Goal: Find specific page/section: Find specific page/section

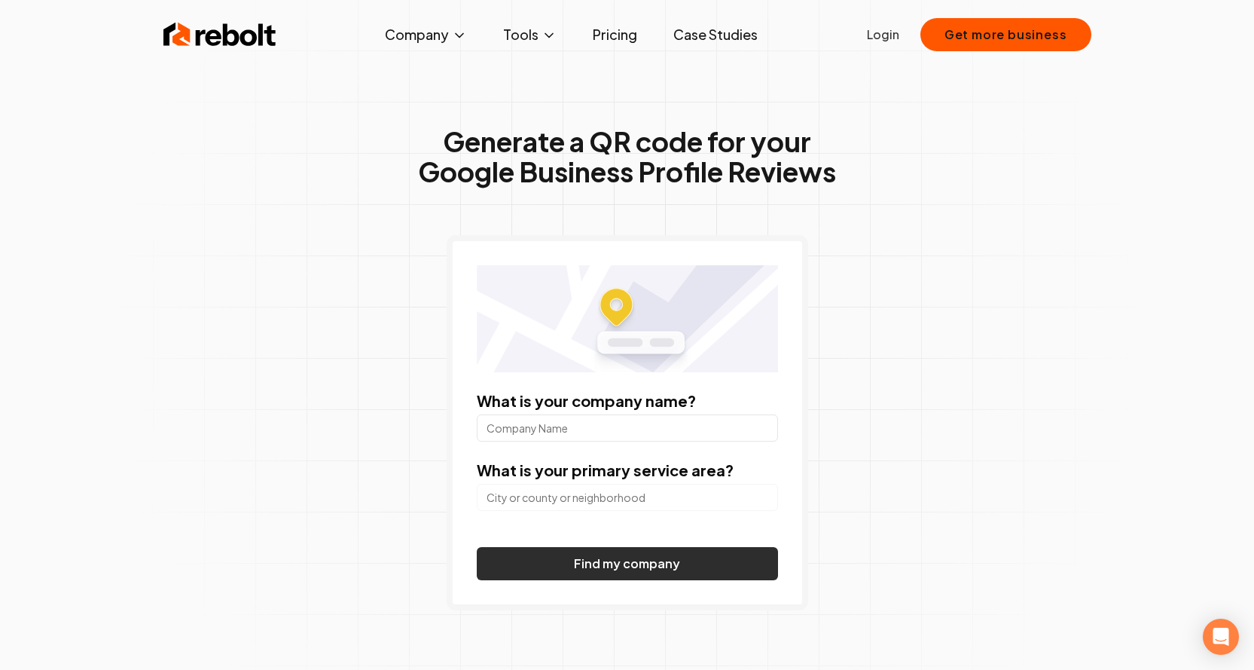
click at [631, 564] on button "Find my company" at bounding box center [627, 563] width 301 height 33
click at [555, 432] on input "What is your company name?" at bounding box center [627, 427] width 301 height 27
type input "apollo diagnostics kharagpur"
click at [650, 564] on button "Find my company" at bounding box center [627, 563] width 301 height 33
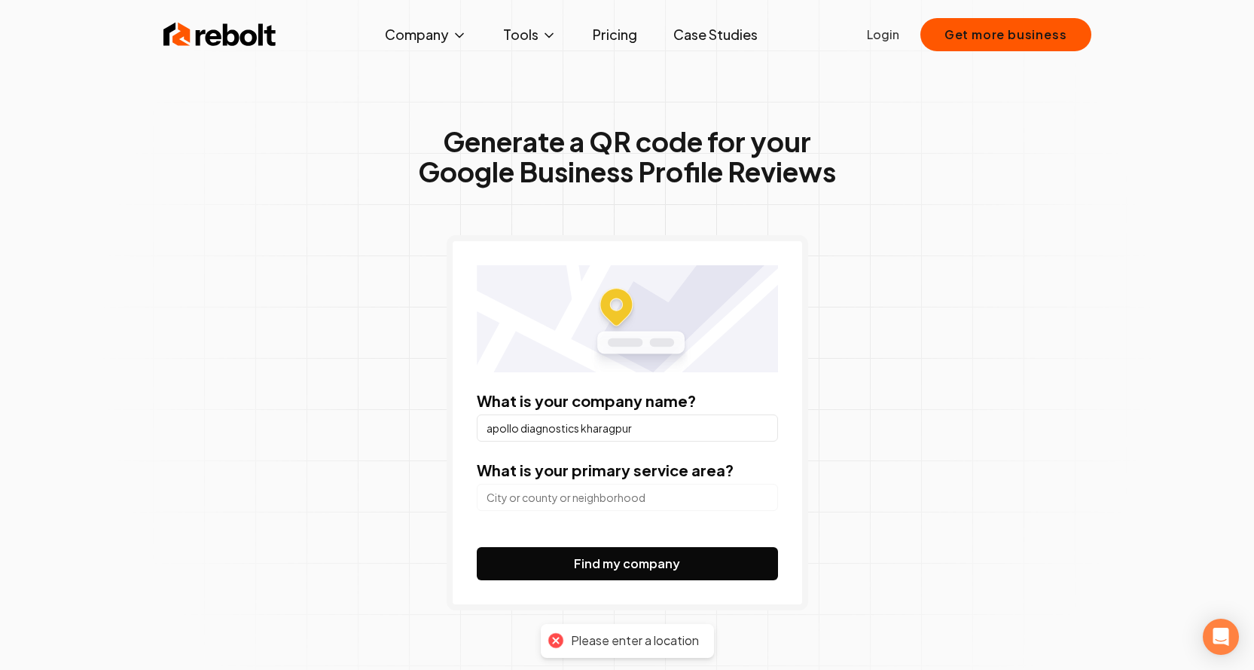
click at [635, 504] on input "search" at bounding box center [627, 497] width 301 height 27
click at [477, 547] on button "Find my company" at bounding box center [627, 563] width 301 height 33
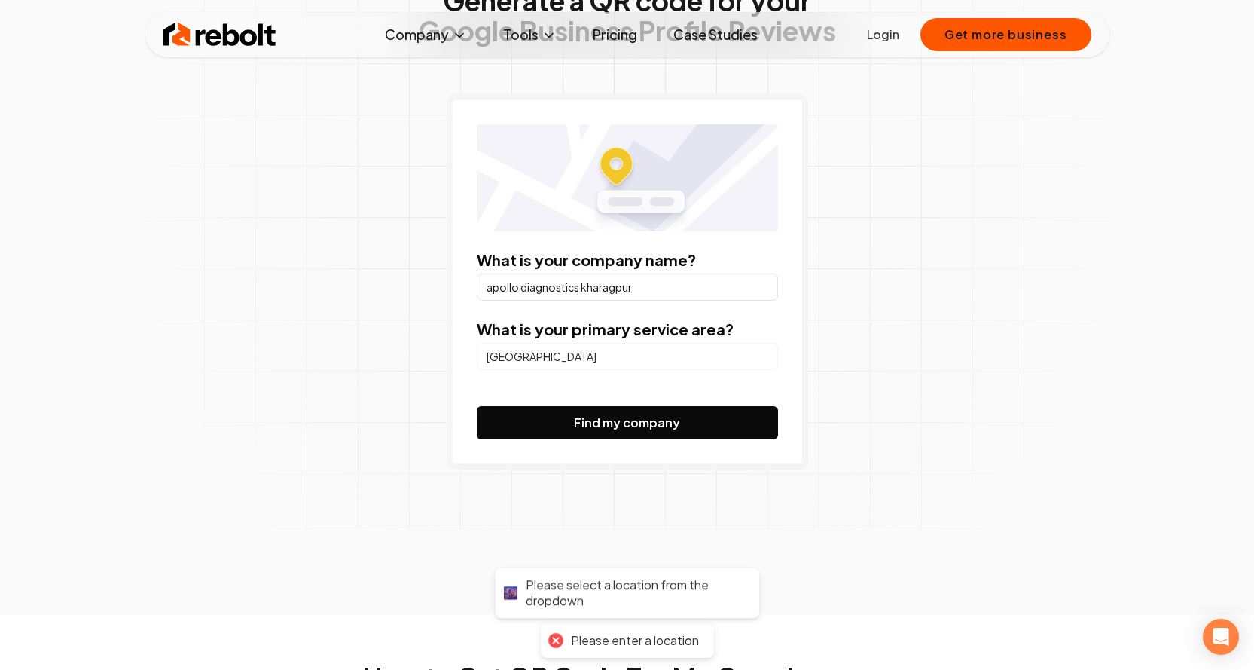
scroll to position [151, 0]
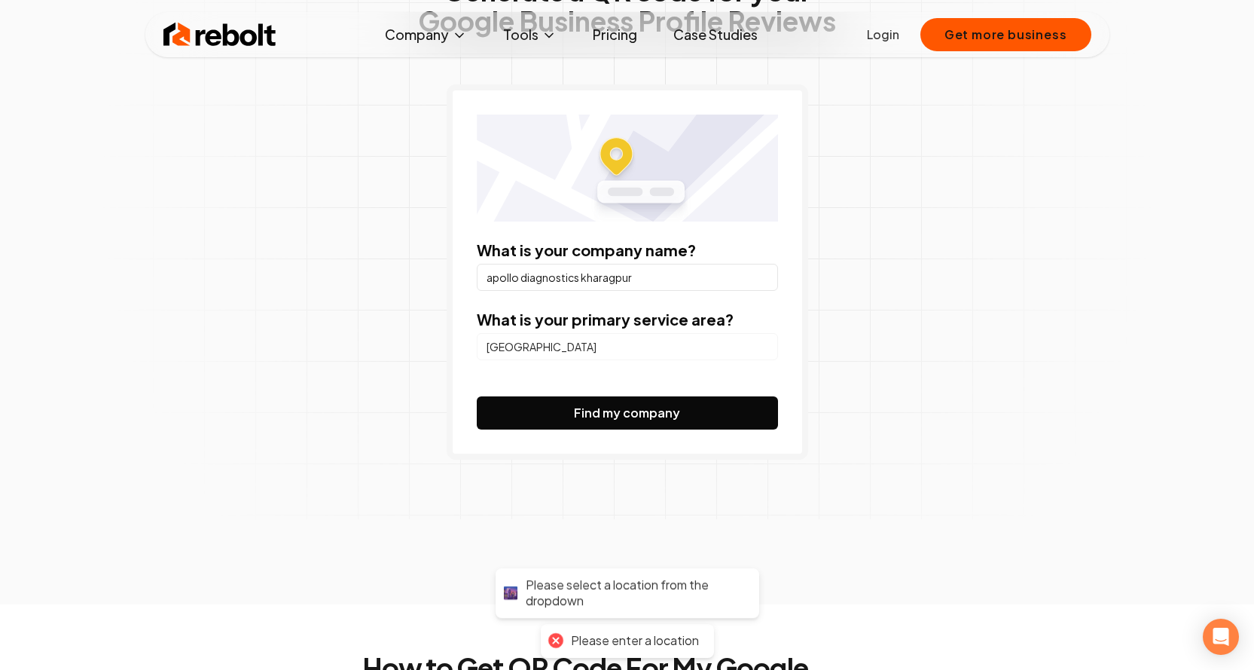
click at [579, 351] on input "[GEOGRAPHIC_DATA]" at bounding box center [627, 346] width 301 height 27
type input "[GEOGRAPHIC_DATA]"
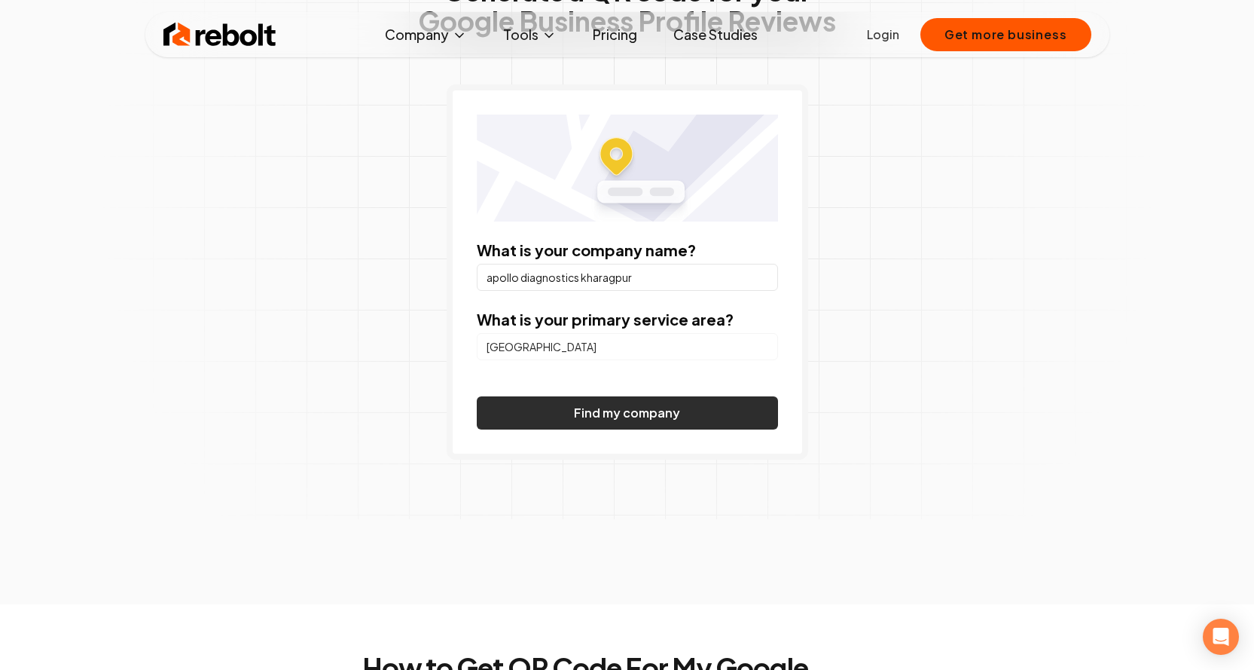
click at [585, 414] on button "Find my company" at bounding box center [627, 412] width 301 height 33
